Goal: Find specific page/section: Find specific page/section

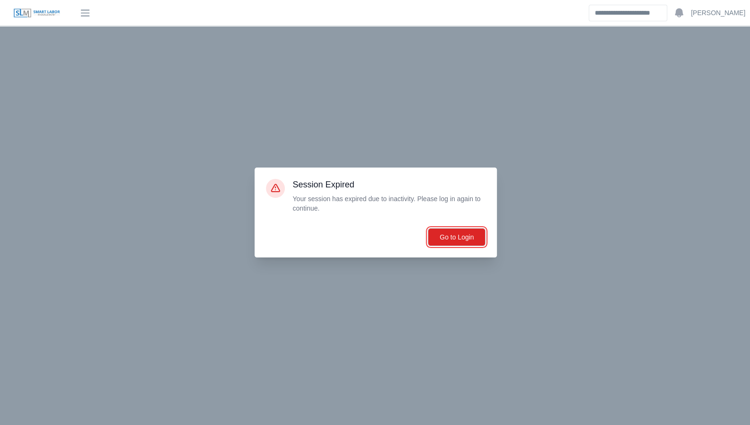
click at [459, 241] on button "Go to Login" at bounding box center [457, 237] width 58 height 18
click at [458, 224] on div "Session Expired Your session has expired due to inactivity. Please log in again…" at bounding box center [376, 213] width 242 height 90
click at [454, 234] on button "Go to Login" at bounding box center [457, 237] width 58 height 18
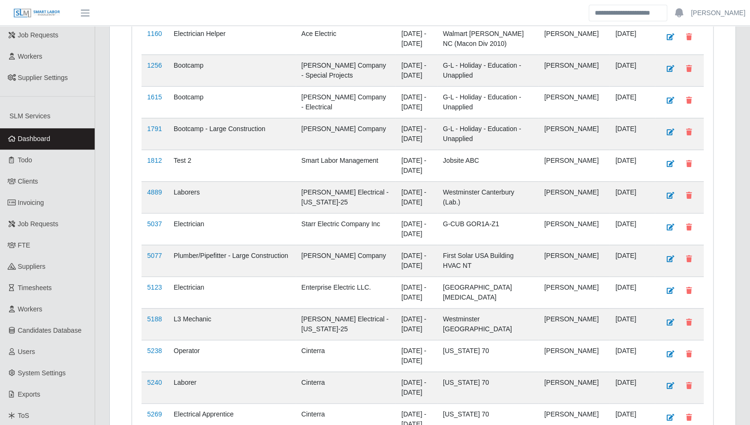
scroll to position [288, 0]
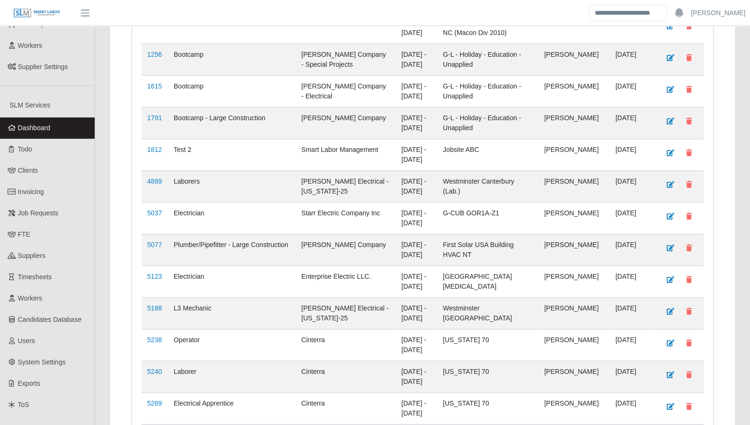
click at [49, 272] on link "Timesheets" at bounding box center [47, 277] width 95 height 21
